Goal: Information Seeking & Learning: Learn about a topic

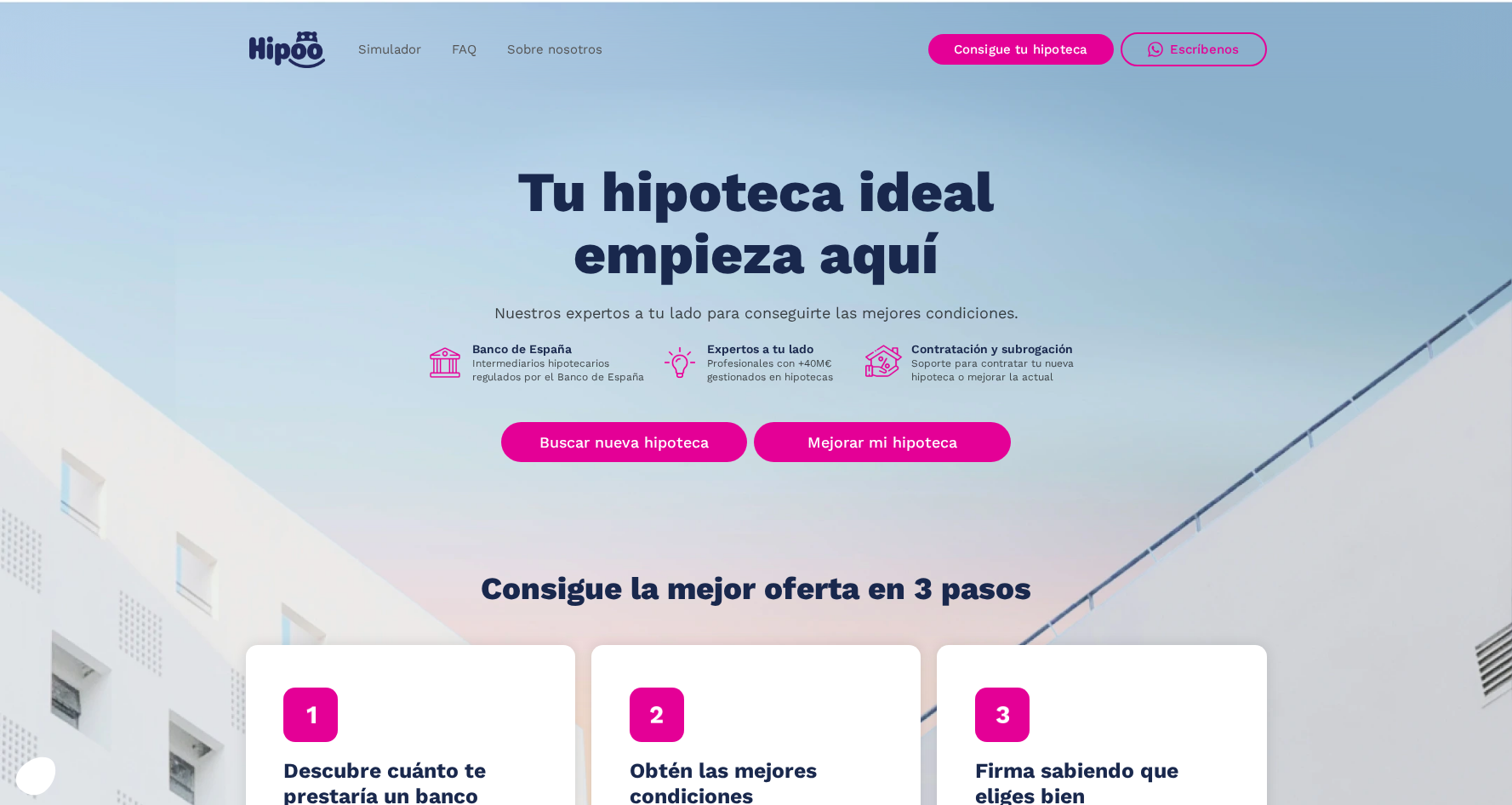
click at [608, 317] on p "Nuestros expertos a tu lado para conseguirte las mejores condiciones." at bounding box center [756, 313] width 524 height 13
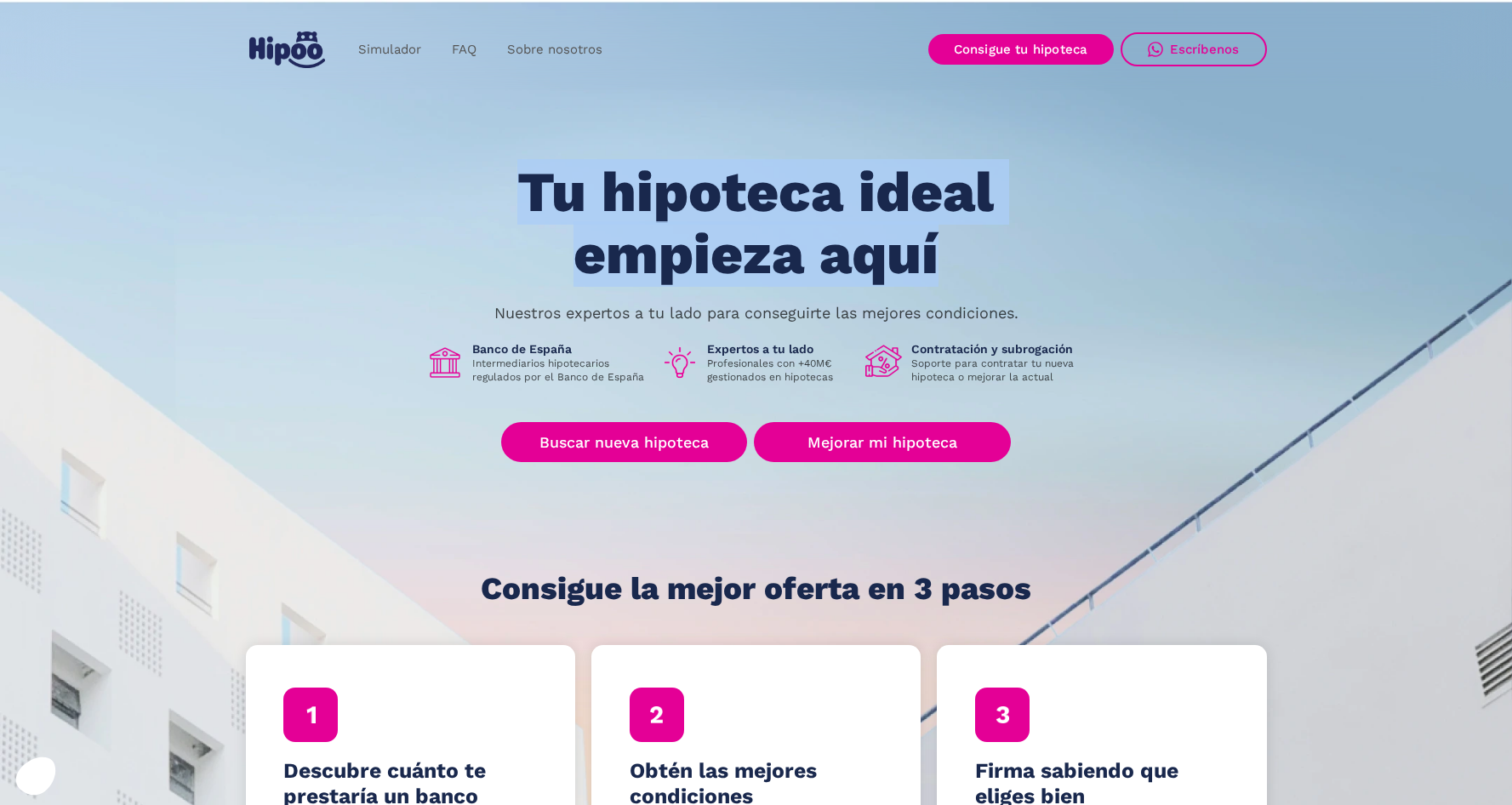
drag, startPoint x: 528, startPoint y: 182, endPoint x: 1022, endPoint y: 285, distance: 504.6
click at [1022, 285] on h1 "Tu hipoteca ideal empieza aquí" at bounding box center [755, 223] width 644 height 123
click at [988, 259] on h1 "Tu hipoteca ideal empieza aquí" at bounding box center [755, 223] width 644 height 123
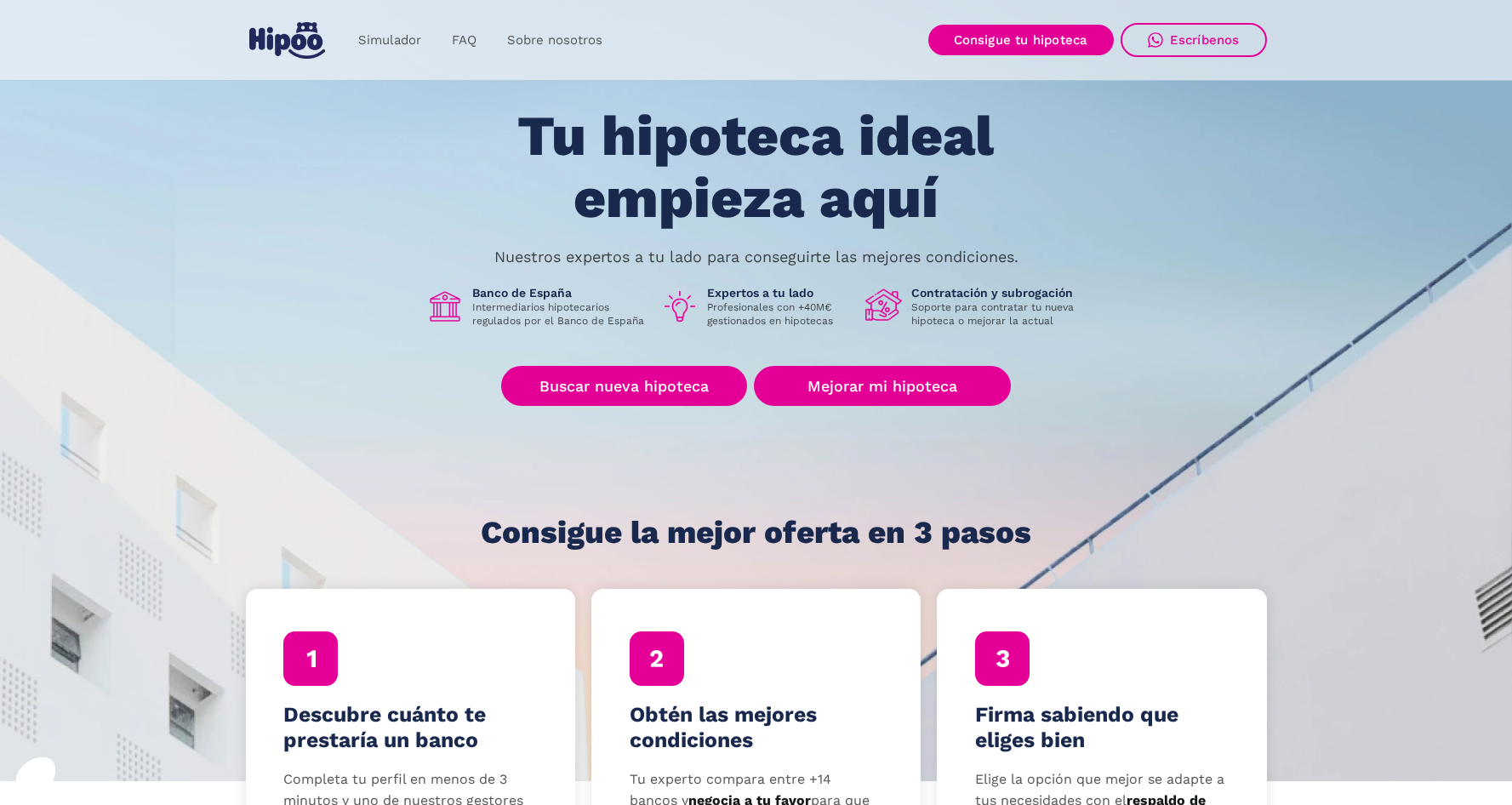
scroll to position [59, 0]
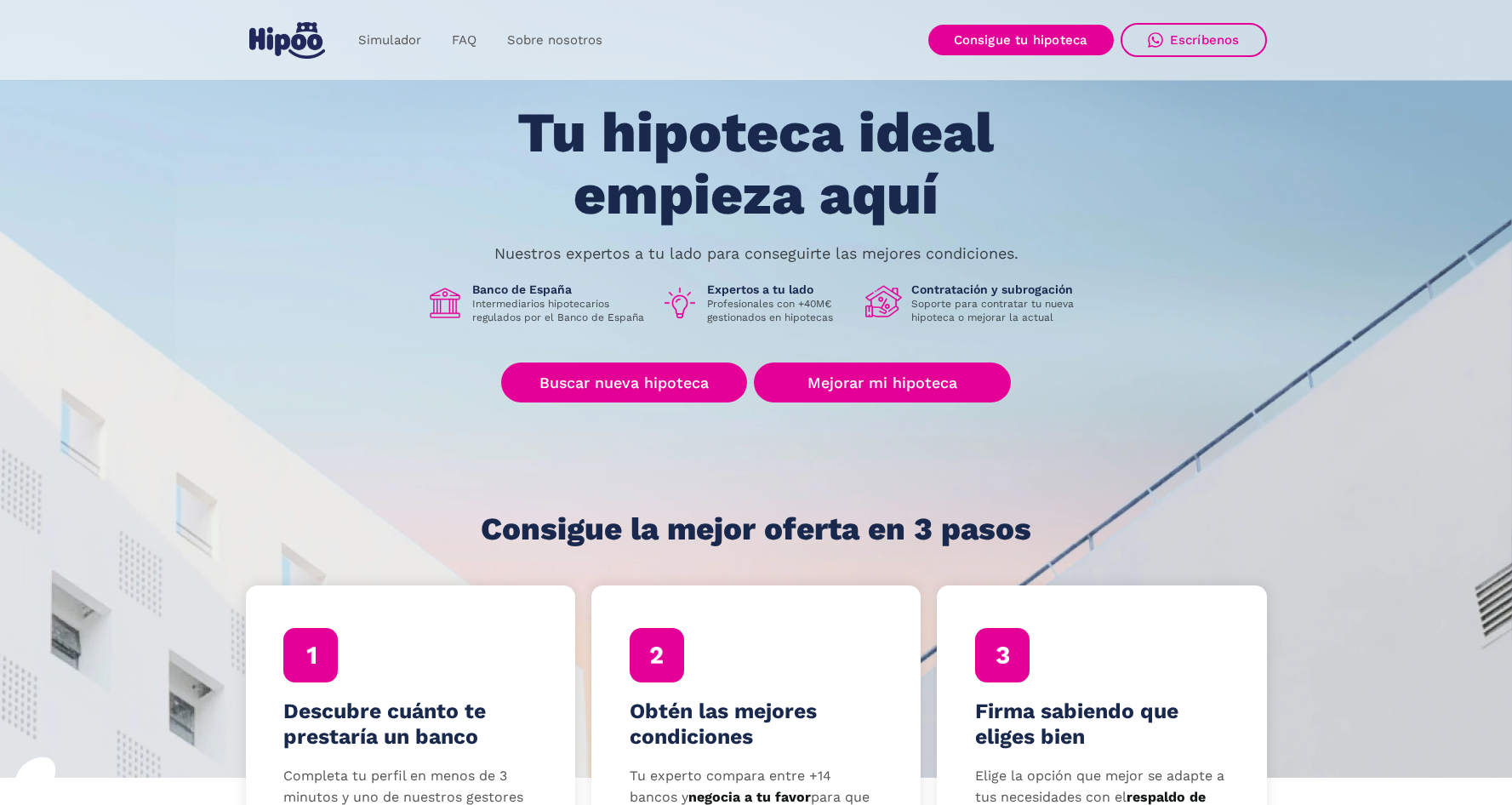
click at [883, 437] on div "Tu hipoteca ideal empieza aquí Nuestros expertos a tu lado para conseguirte las…" at bounding box center [756, 324] width 1021 height 445
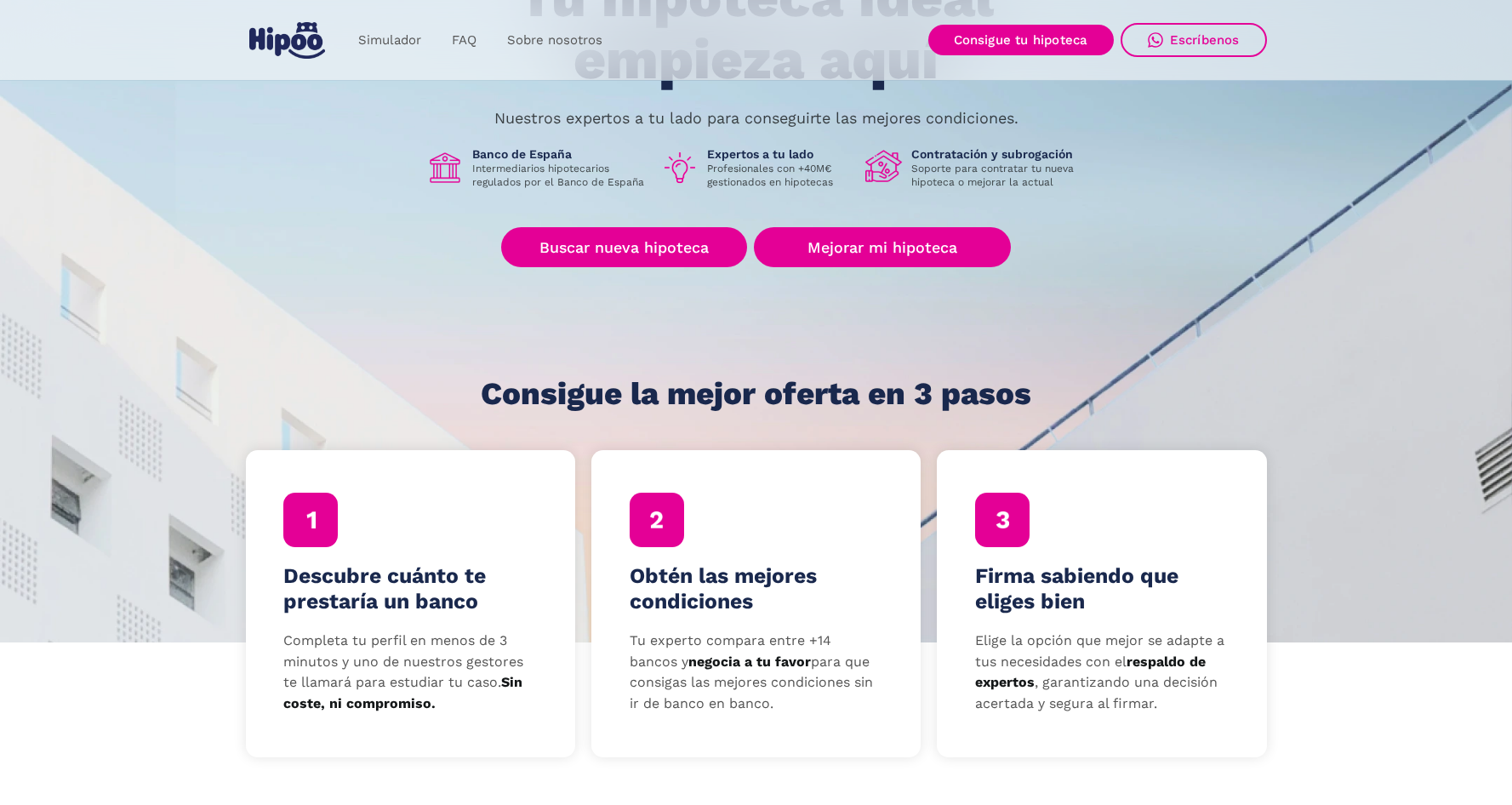
scroll to position [197, 0]
